Goal: Transaction & Acquisition: Book appointment/travel/reservation

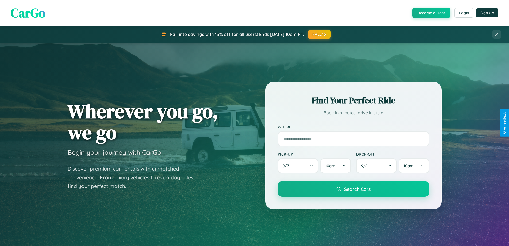
scroll to position [368, 0]
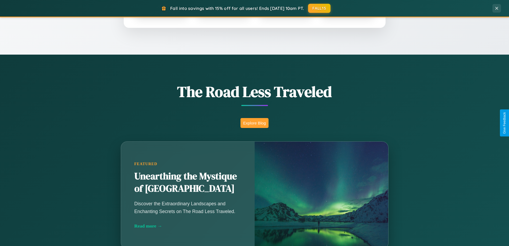
click at [255, 123] on button "Explore Blog" at bounding box center [255, 123] width 28 height 10
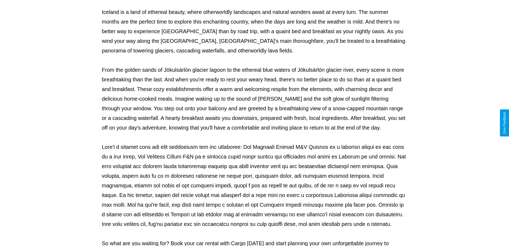
scroll to position [173, 0]
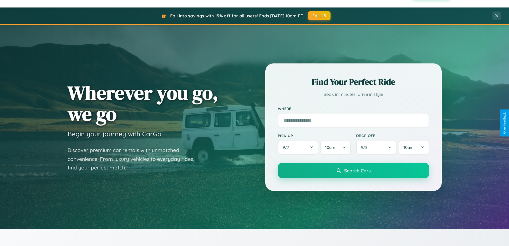
scroll to position [16, 0]
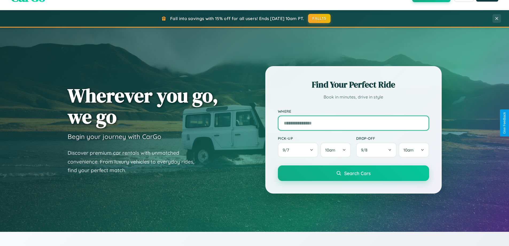
click at [353, 123] on input "text" at bounding box center [353, 122] width 151 height 15
type input "********"
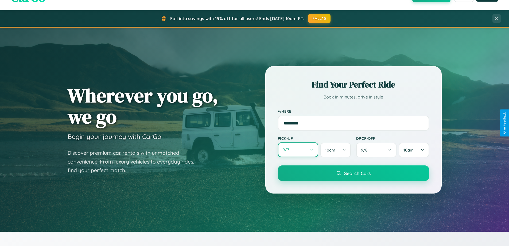
click at [298, 150] on button "9 / 7" at bounding box center [298, 149] width 41 height 15
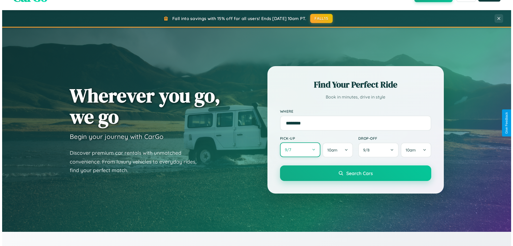
select select "*"
select select "****"
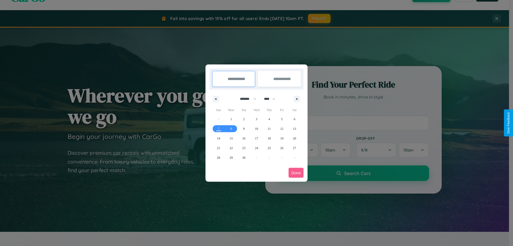
drag, startPoint x: 246, startPoint y: 99, endPoint x: 257, endPoint y: 107, distance: 13.7
click at [246, 99] on select "******* ******** ***** ***** *** **** **** ****** ********* ******* ******** **…" at bounding box center [247, 98] width 23 height 9
click at [256, 148] on span "24" at bounding box center [256, 148] width 3 height 10
type input "**********"
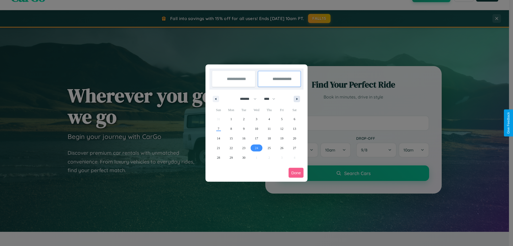
click at [297, 99] on icon "button" at bounding box center [298, 99] width 3 height 2
select select "*"
click at [269, 119] on span "2" at bounding box center [269, 119] width 2 height 10
type input "**********"
select select "*"
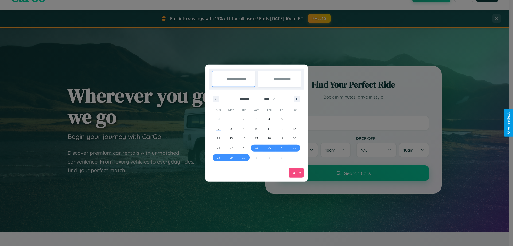
click at [296, 172] on button "Done" at bounding box center [296, 173] width 15 height 10
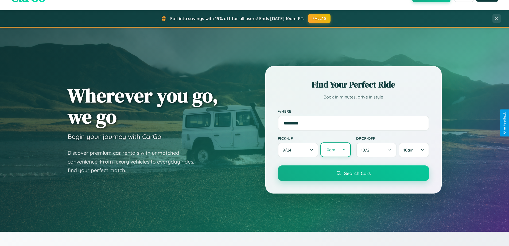
click at [336, 150] on button "10am" at bounding box center [336, 149] width 30 height 15
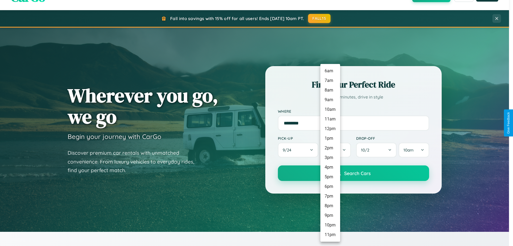
click at [330, 234] on li "11pm" at bounding box center [331, 235] width 20 height 10
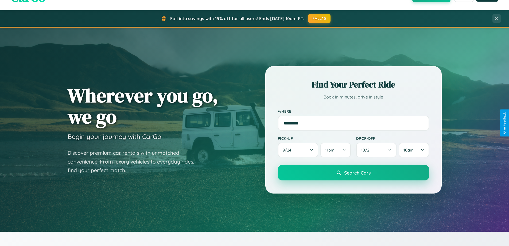
click at [353, 173] on span "Search Cars" at bounding box center [357, 172] width 26 height 6
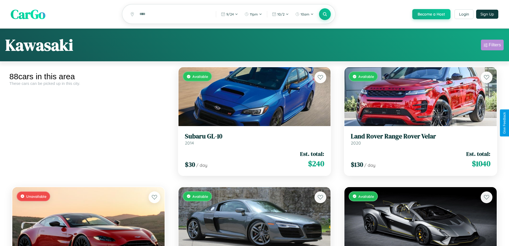
click at [492, 46] on div "Filters" at bounding box center [495, 44] width 12 height 5
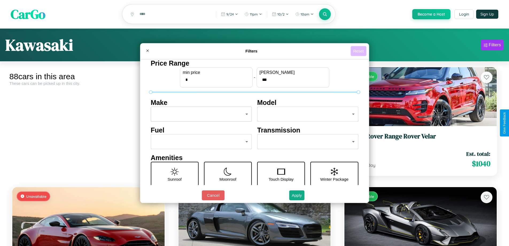
click at [359, 51] on button "Reset" at bounding box center [359, 51] width 16 height 10
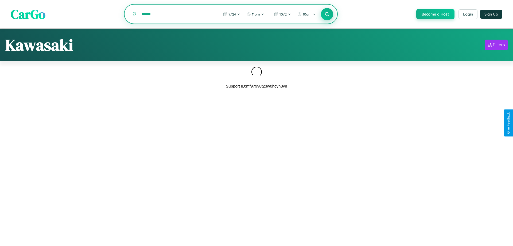
type input "******"
click at [327, 14] on icon at bounding box center [327, 13] width 5 height 5
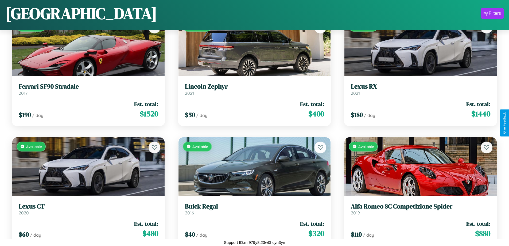
scroll to position [1512, 0]
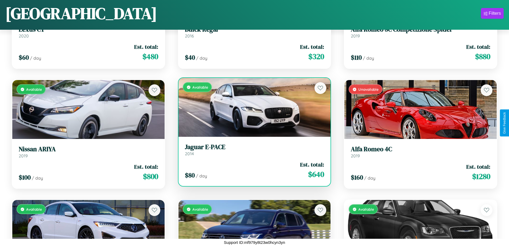
click at [252, 171] on div "$ 80 / day Est. total: $ 640" at bounding box center [255, 169] width 140 height 19
click at [252, 170] on div "$ 80 / day Est. total: $ 640" at bounding box center [255, 169] width 140 height 19
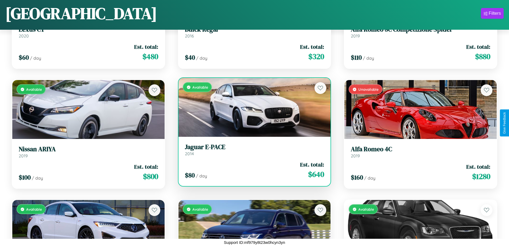
click at [252, 170] on div "$ 80 / day Est. total: $ 640" at bounding box center [255, 169] width 140 height 19
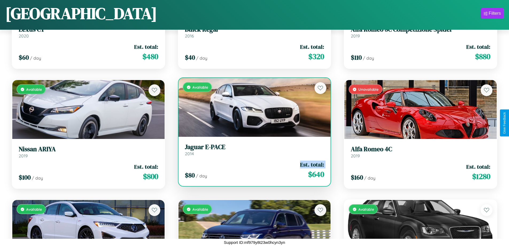
click at [252, 170] on div "$ 80 / day Est. total: $ 640" at bounding box center [255, 169] width 140 height 19
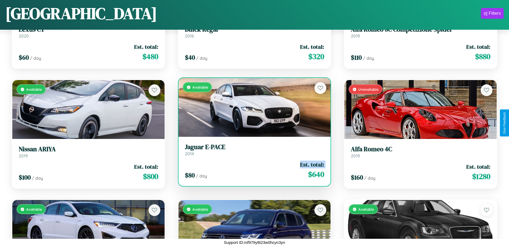
click at [252, 170] on div "$ 80 / day Est. total: $ 640" at bounding box center [255, 169] width 140 height 19
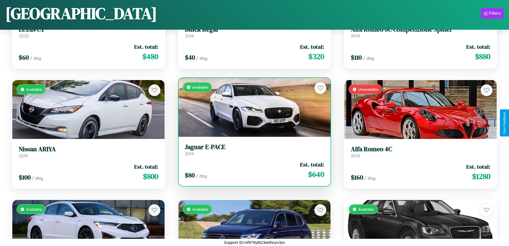
click at [252, 170] on div "$ 80 / day Est. total: $ 640" at bounding box center [255, 169] width 140 height 19
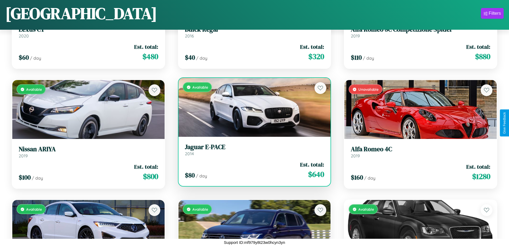
click at [252, 149] on h3 "Jaguar E-PACE" at bounding box center [255, 147] width 140 height 8
